Goal: Task Accomplishment & Management: Use online tool/utility

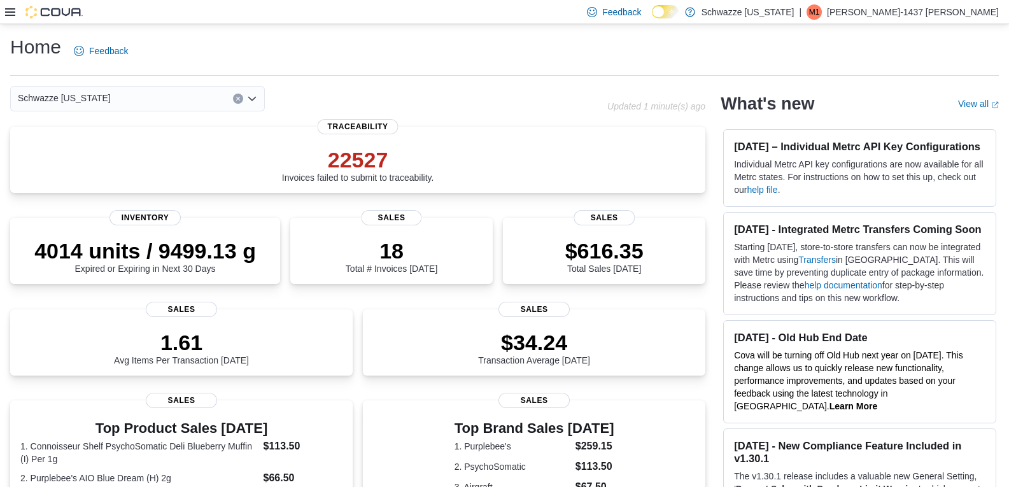
click at [10, 8] on icon at bounding box center [10, 12] width 10 height 8
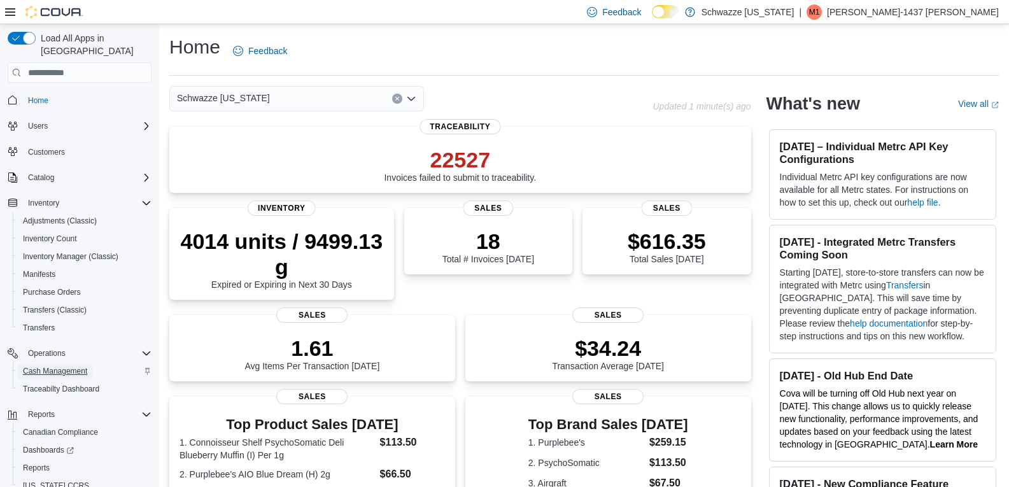
click at [41, 366] on span "Cash Management" at bounding box center [55, 371] width 64 height 10
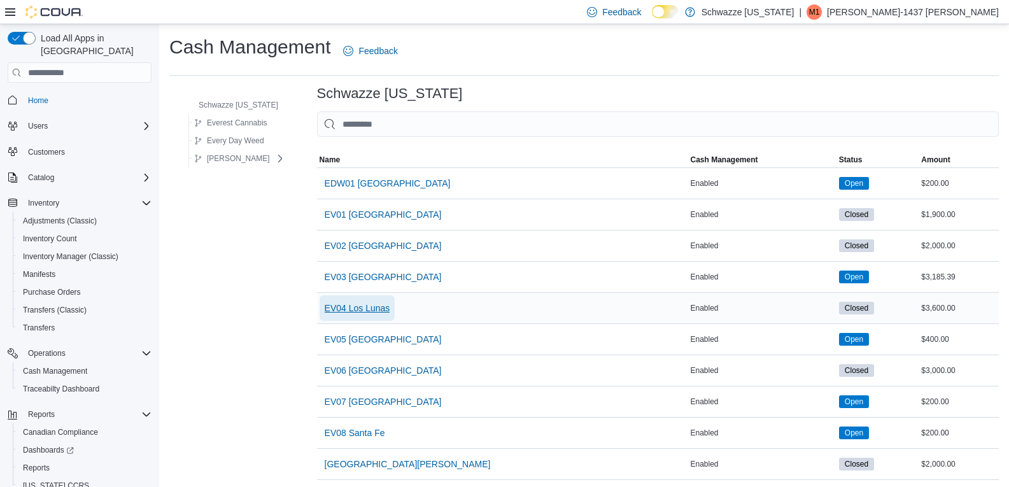
click at [353, 303] on span "EV04 Los Lunas" at bounding box center [358, 308] width 66 height 13
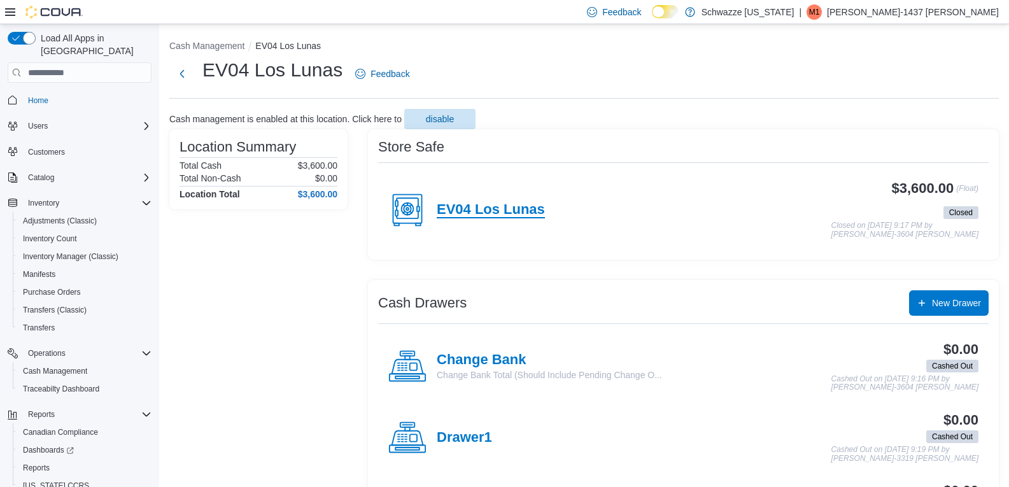
click at [487, 208] on h4 "EV04 Los Lunas" at bounding box center [491, 210] width 108 height 17
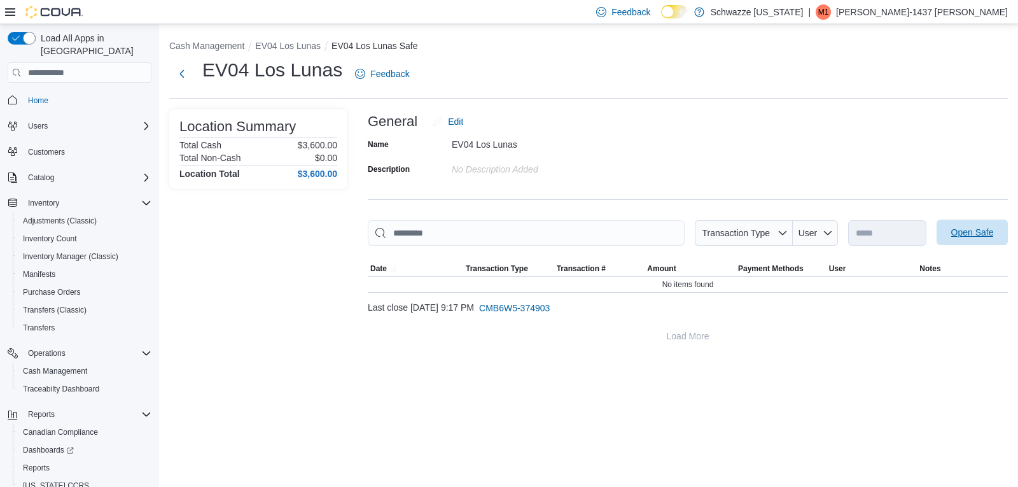
click at [969, 228] on span "Open Safe" at bounding box center [972, 232] width 43 height 13
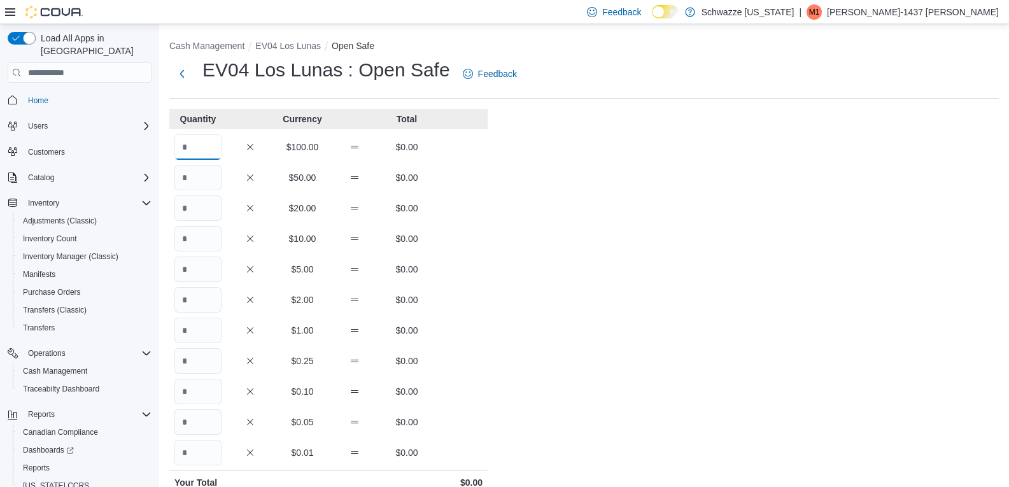
click at [217, 153] on input "Quantity" at bounding box center [197, 146] width 47 height 25
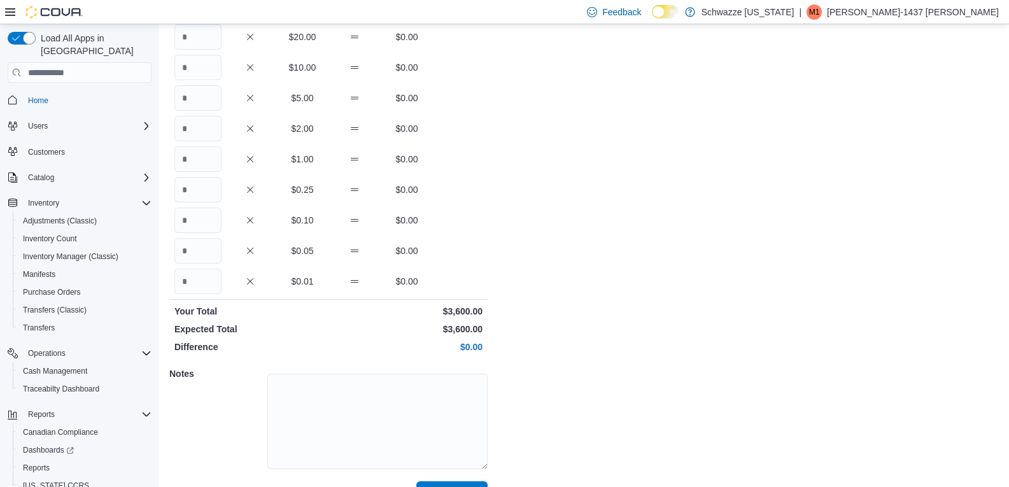
scroll to position [201, 0]
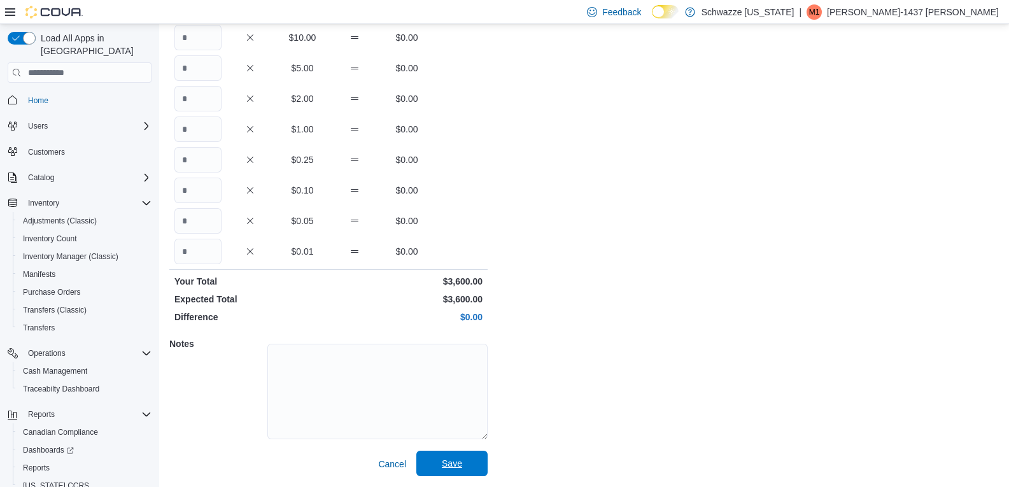
type input "**"
click at [458, 459] on span "Save" at bounding box center [452, 463] width 20 height 13
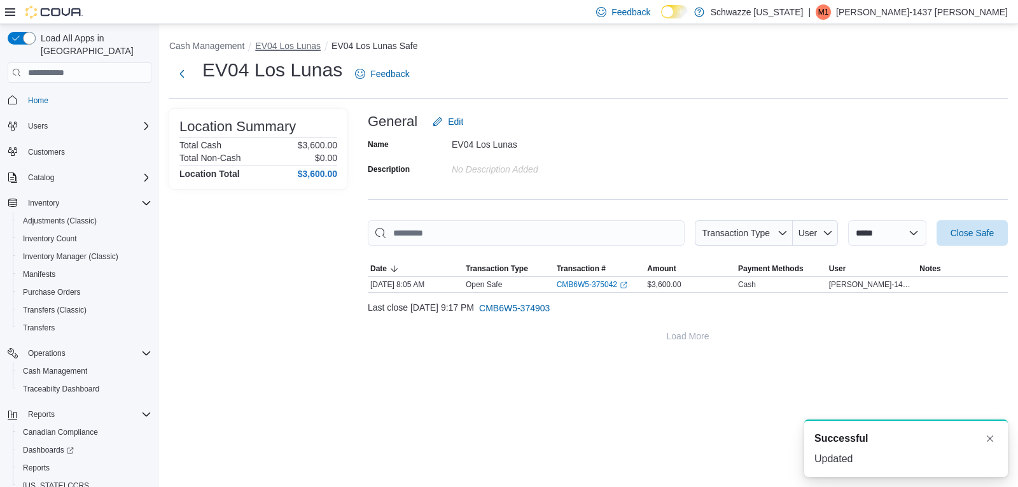
click at [281, 45] on button "EV04 Los Lunas" at bounding box center [288, 46] width 66 height 10
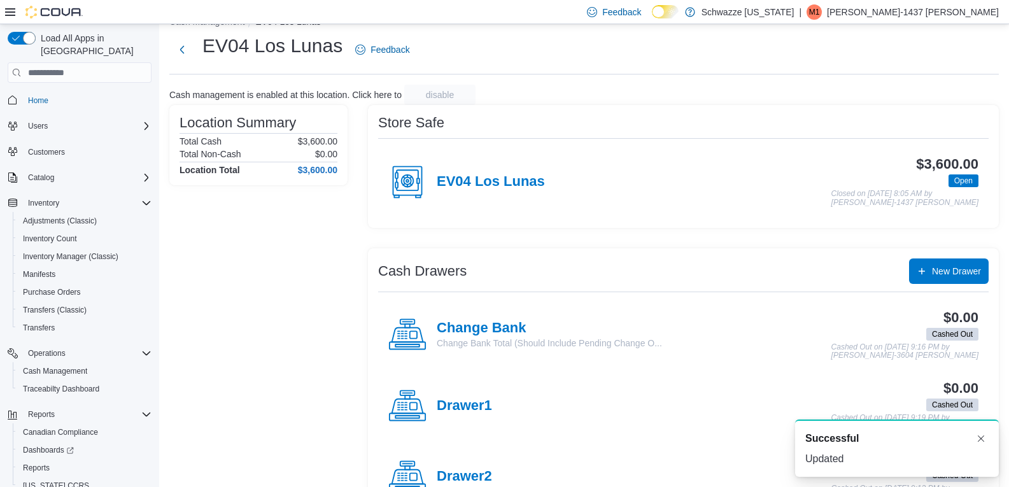
scroll to position [48, 0]
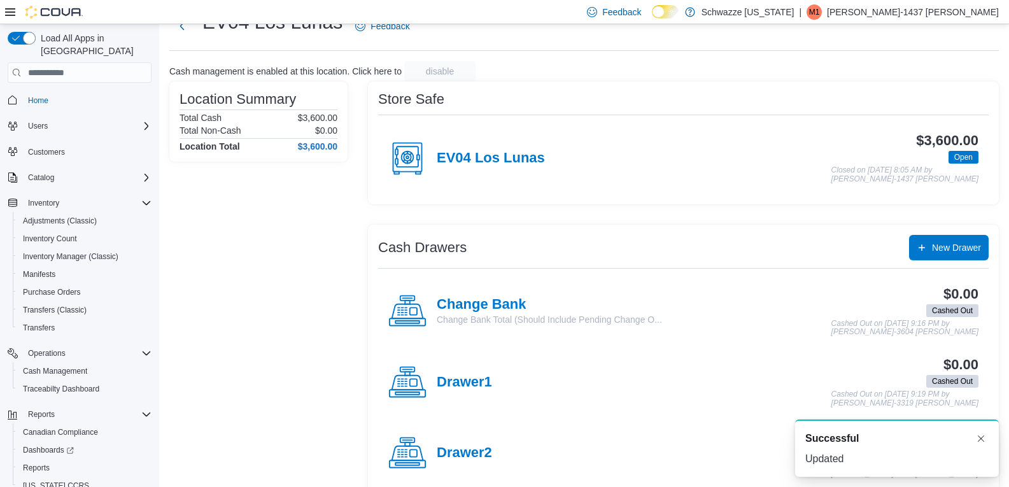
click at [491, 293] on div "Change Bank Change Bank Total (Should Include Pending Change O..." at bounding box center [525, 311] width 274 height 38
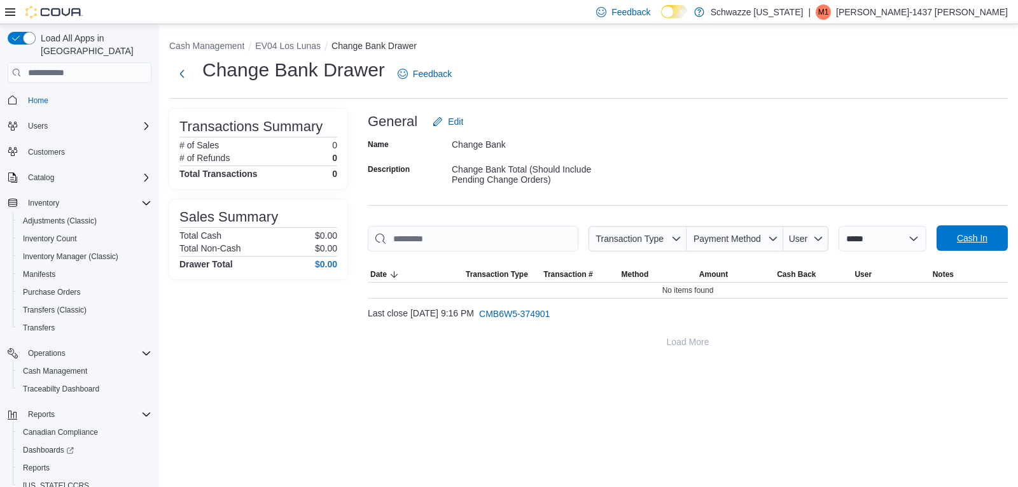
click at [948, 248] on span "Cash In" at bounding box center [972, 237] width 56 height 25
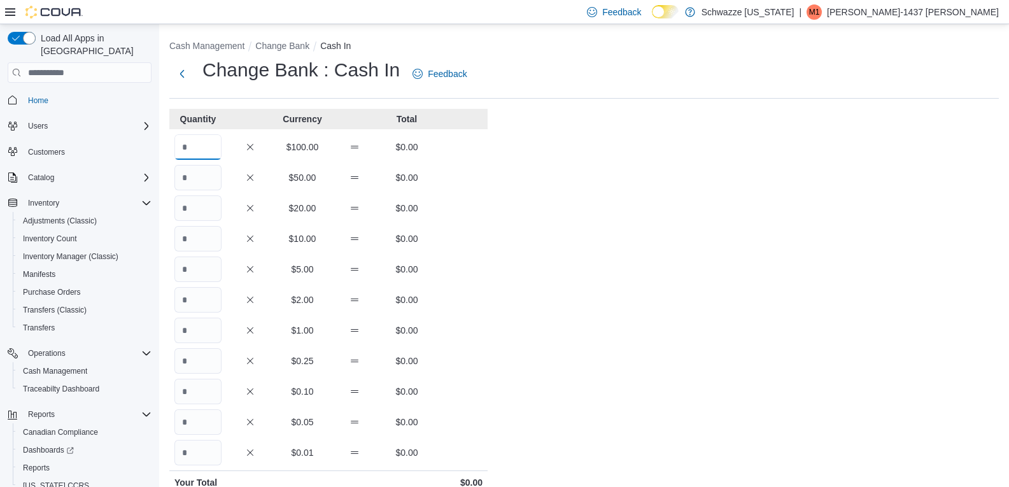
click at [191, 152] on input "Quantity" at bounding box center [197, 146] width 47 height 25
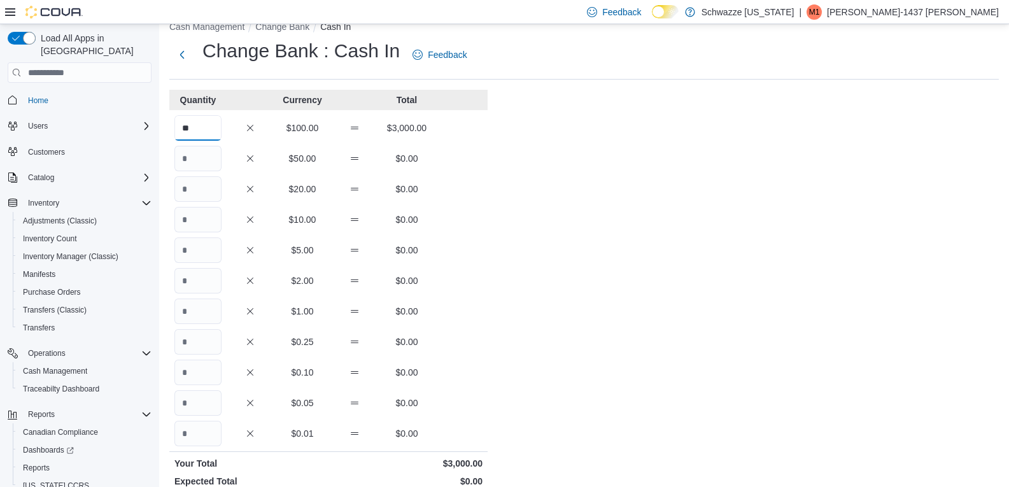
scroll to position [201, 0]
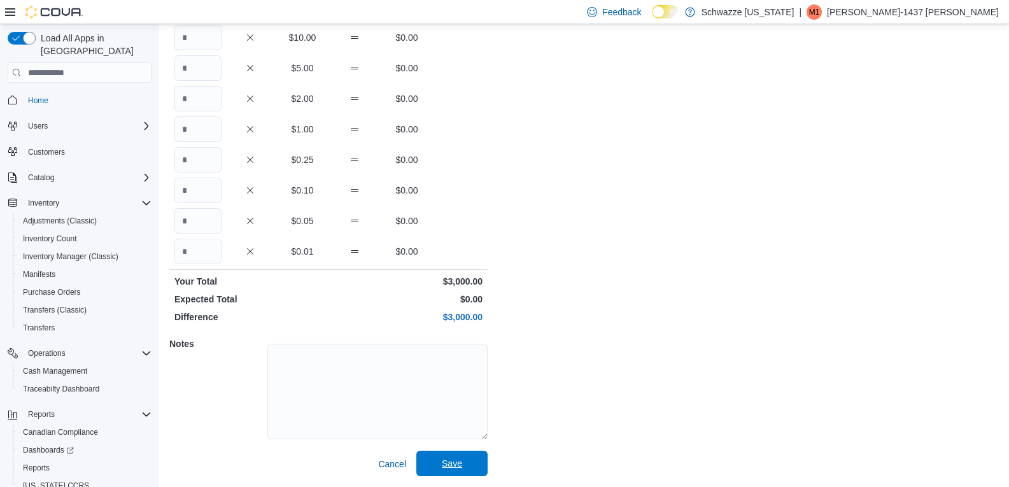
type input "**"
click at [466, 466] on span "Save" at bounding box center [452, 463] width 56 height 25
